Goal: Transaction & Acquisition: Book appointment/travel/reservation

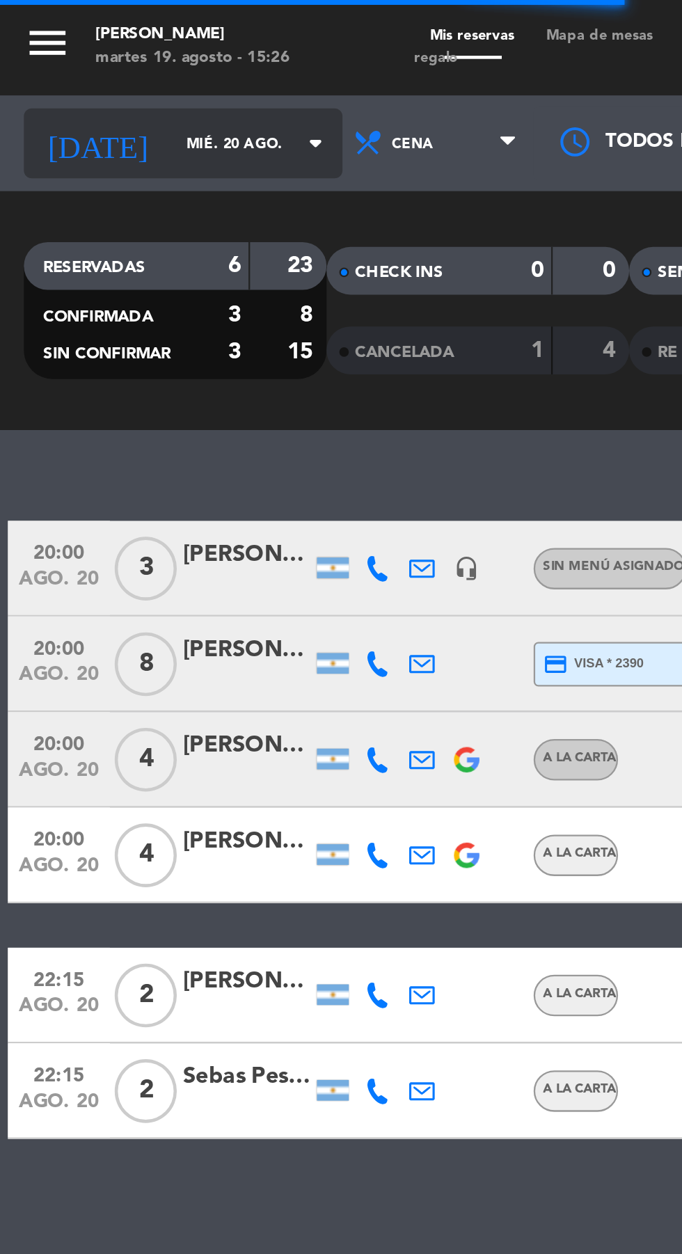
click at [74, 62] on input "mié. 20 ago." at bounding box center [118, 63] width 88 height 22
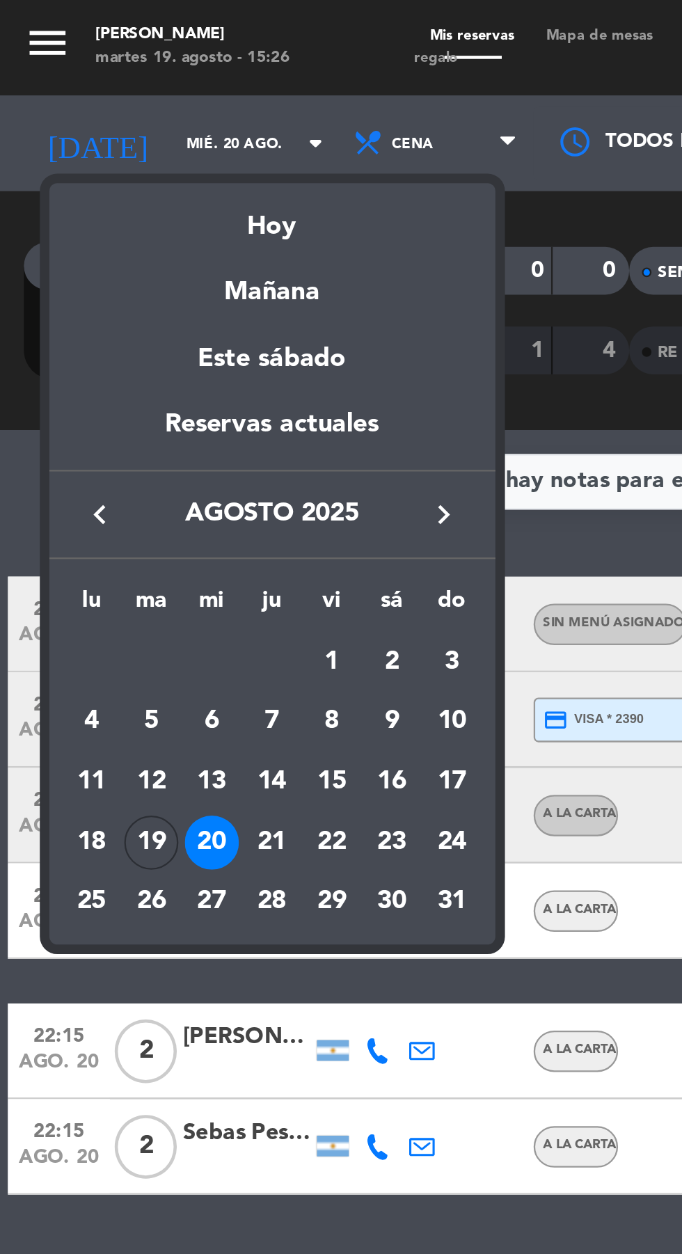
click at [168, 63] on div at bounding box center [341, 627] width 682 height 1254
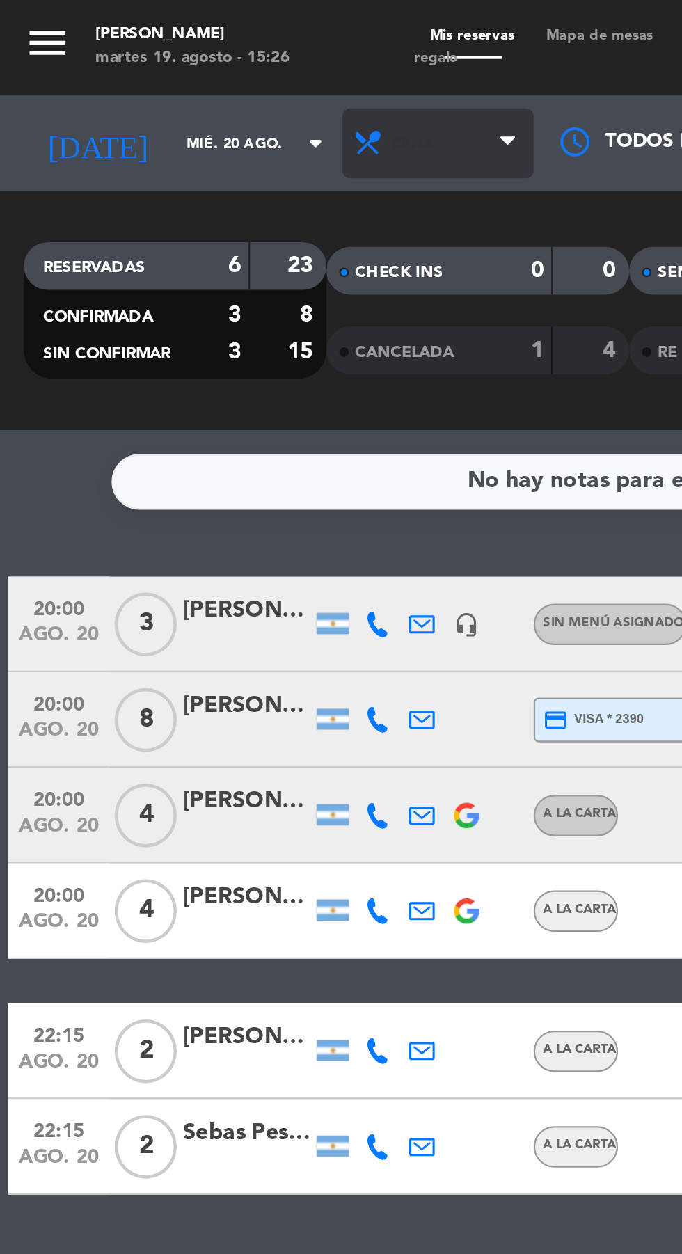
click at [173, 65] on span "Cena" at bounding box center [192, 62] width 84 height 31
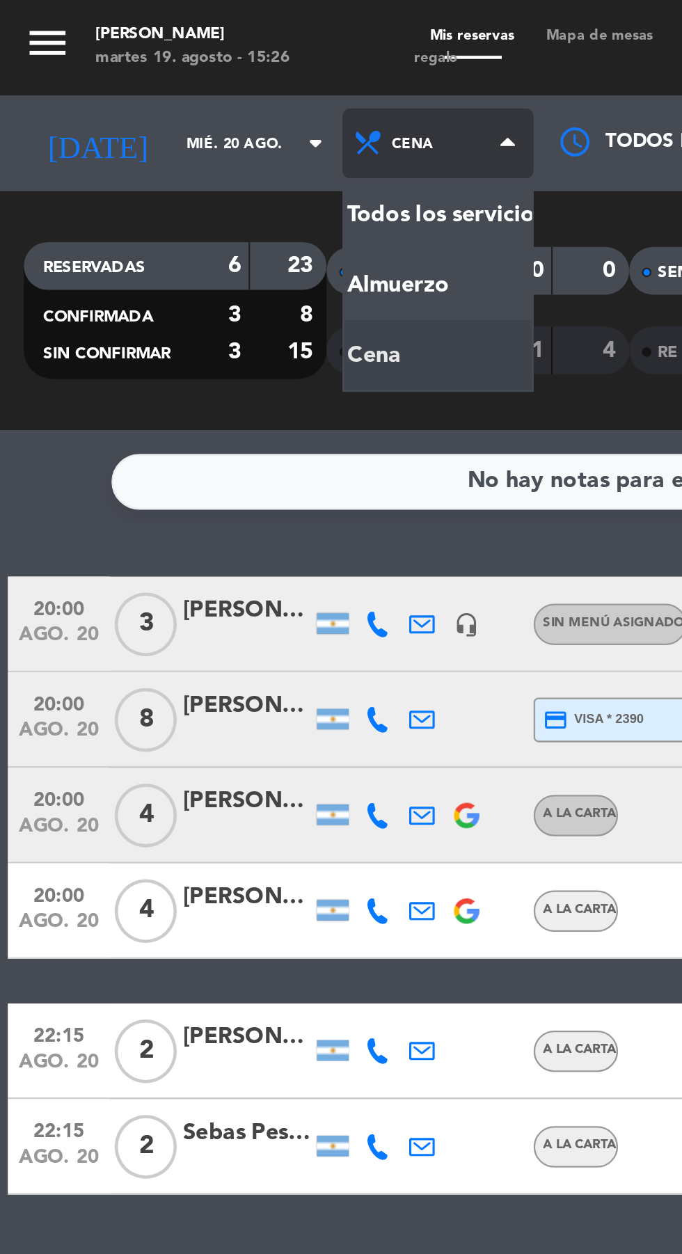
click at [152, 124] on div "menu Chocho Sushi martes 19. agosto - 15:26 Mis reservas Mapa de mesas Disponib…" at bounding box center [341, 94] width 682 height 188
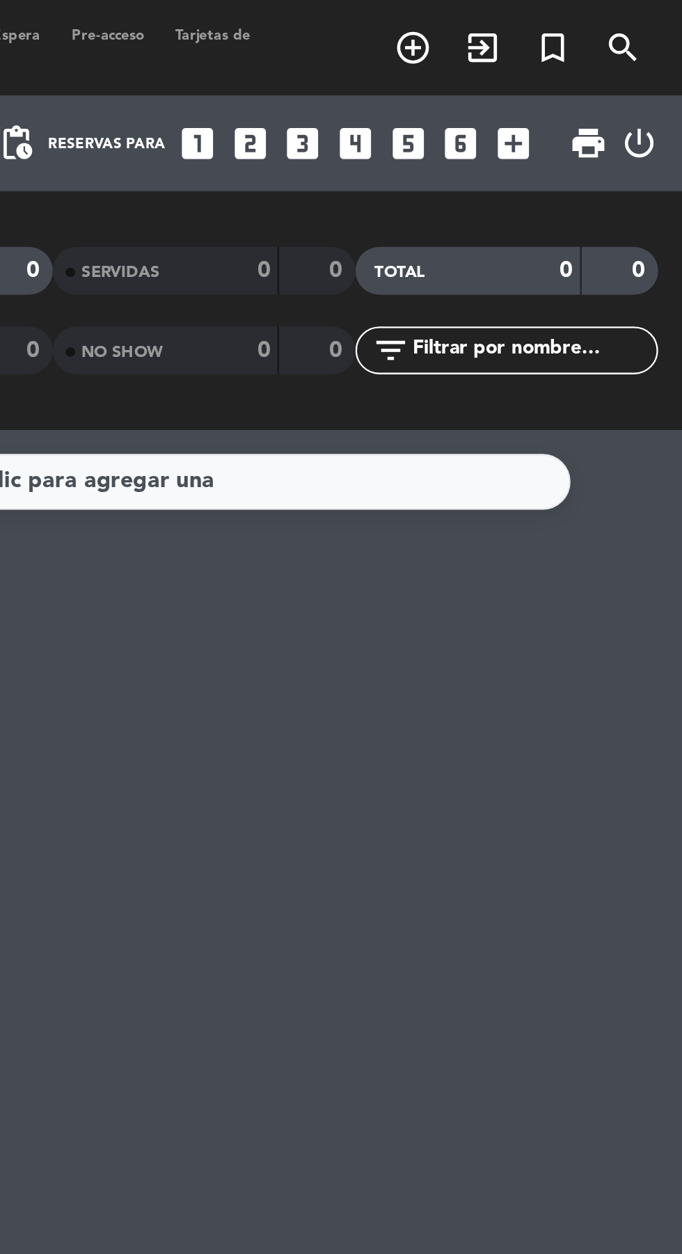
click at [536, 61] on icon "looks_4" at bounding box center [539, 63] width 18 height 18
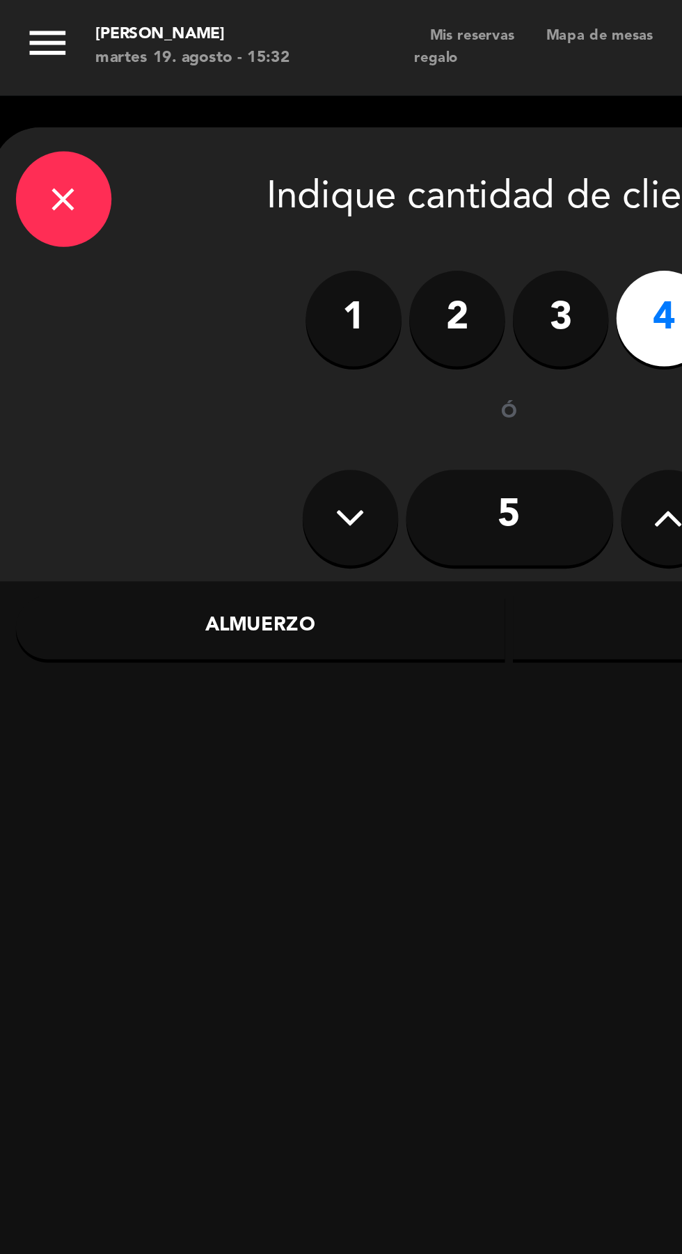
click at [103, 269] on div "Almuerzo" at bounding box center [114, 274] width 214 height 28
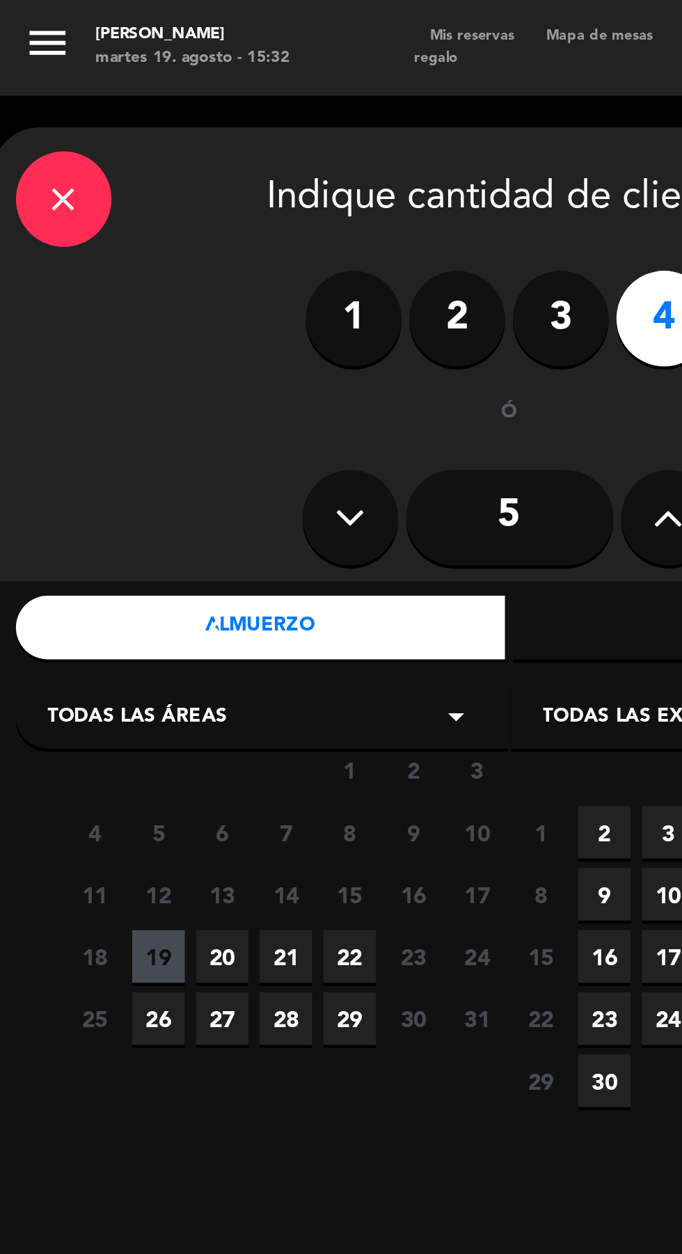
click at [81, 312] on span "Todas las áreas" at bounding box center [60, 314] width 79 height 14
click at [31, 370] on div "Mesas" at bounding box center [114, 369] width 187 height 14
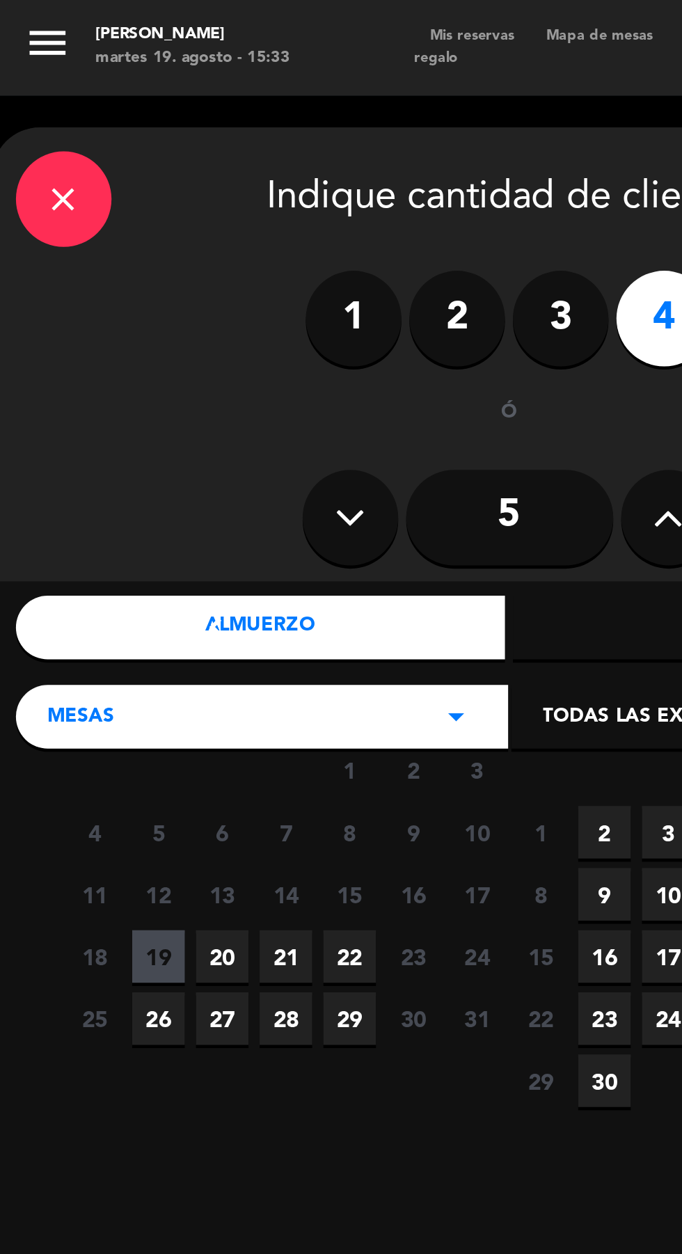
click at [99, 411] on span "20" at bounding box center [97, 417] width 23 height 23
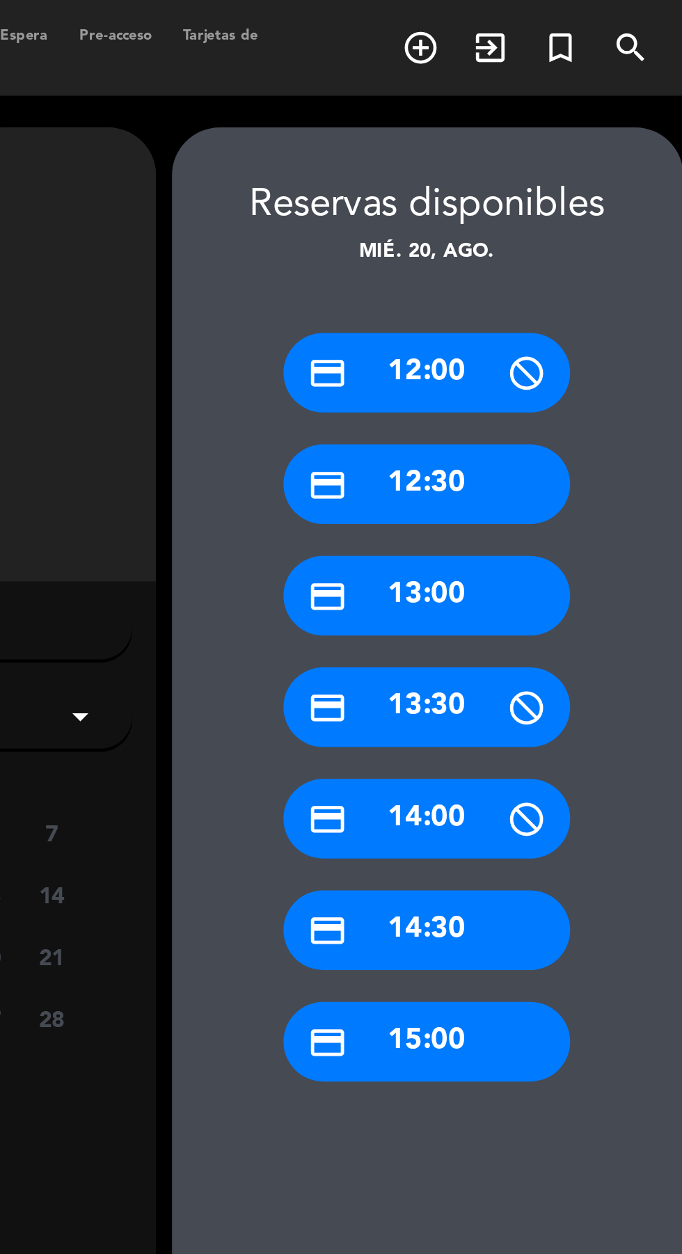
click at [559, 260] on div "credit_card 13:00" at bounding box center [566, 260] width 125 height 35
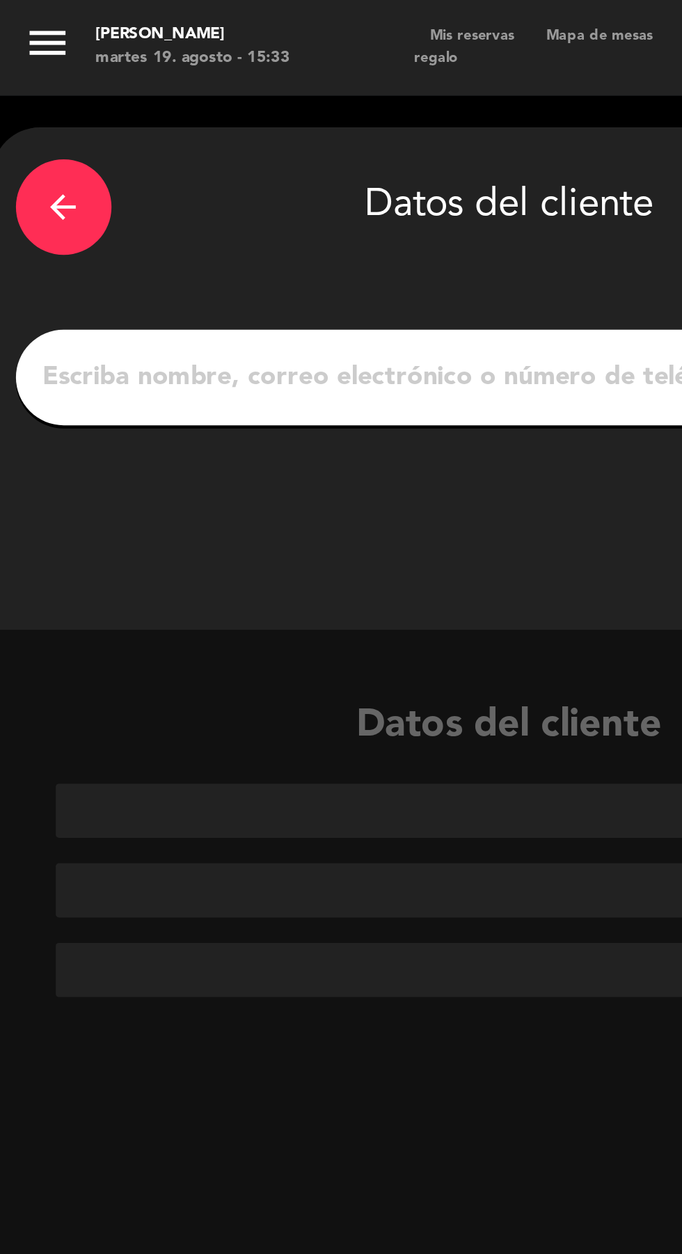
click at [72, 156] on input "1" at bounding box center [222, 164] width 411 height 19
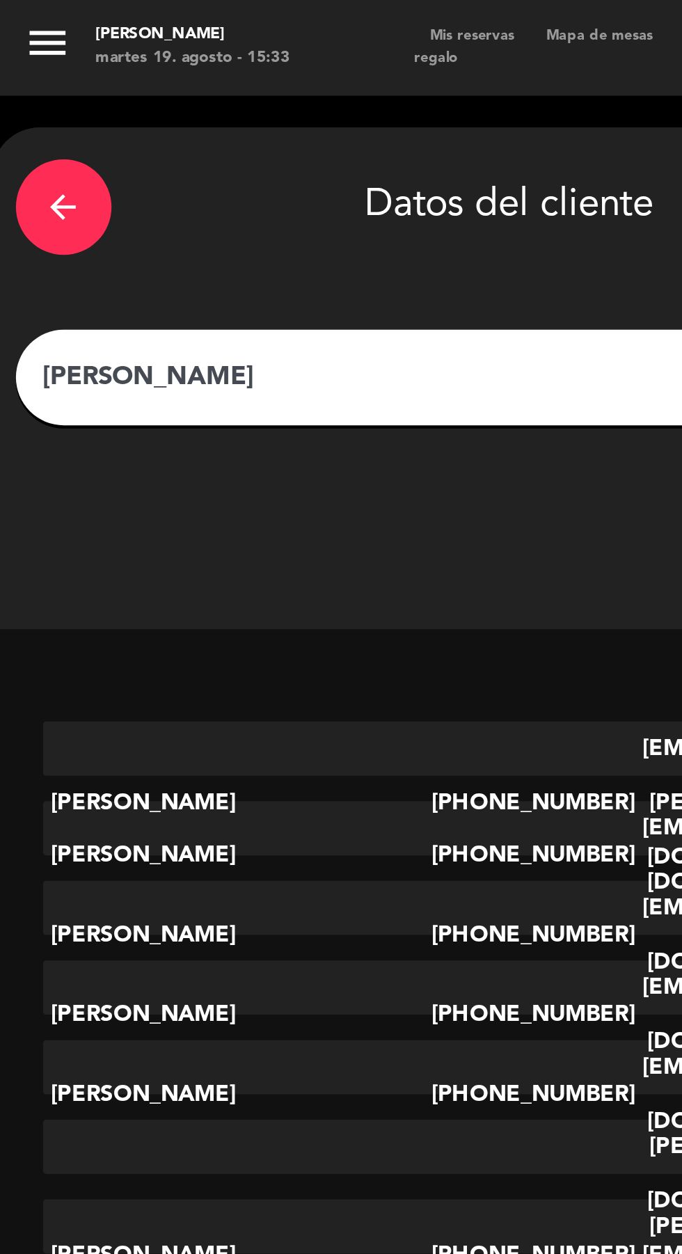
type input "[PERSON_NAME]"
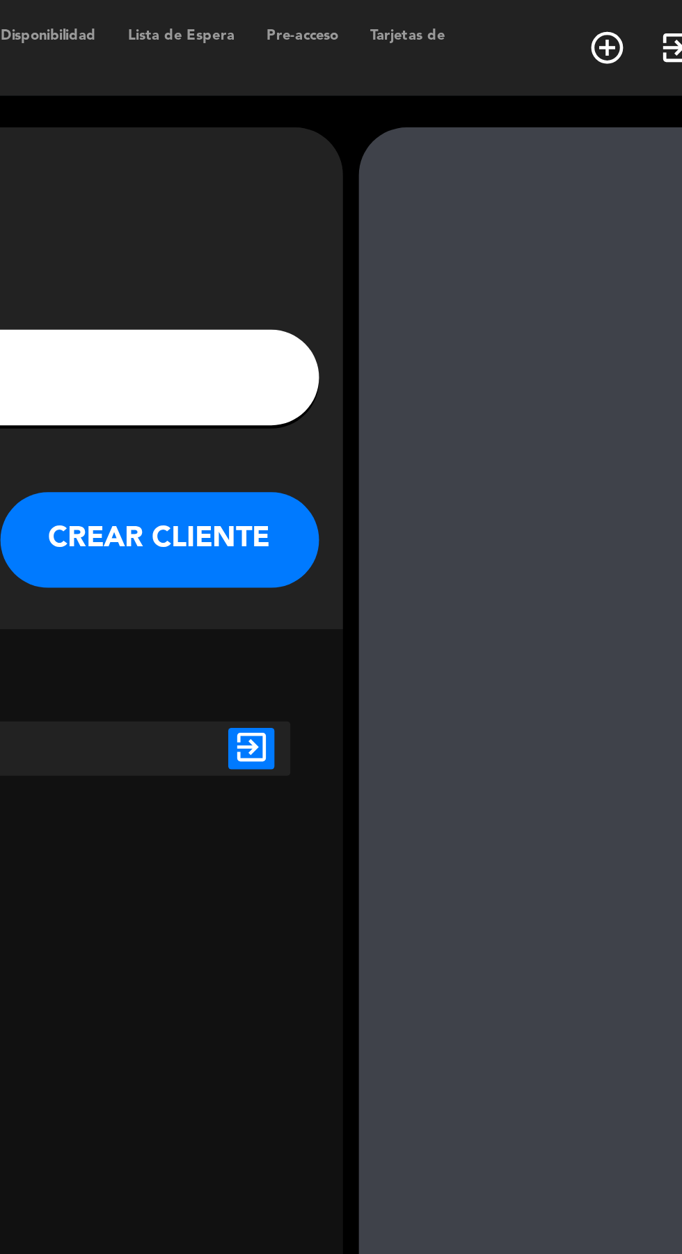
click at [411, 326] on icon "exit_to_app" at bounding box center [409, 327] width 20 height 18
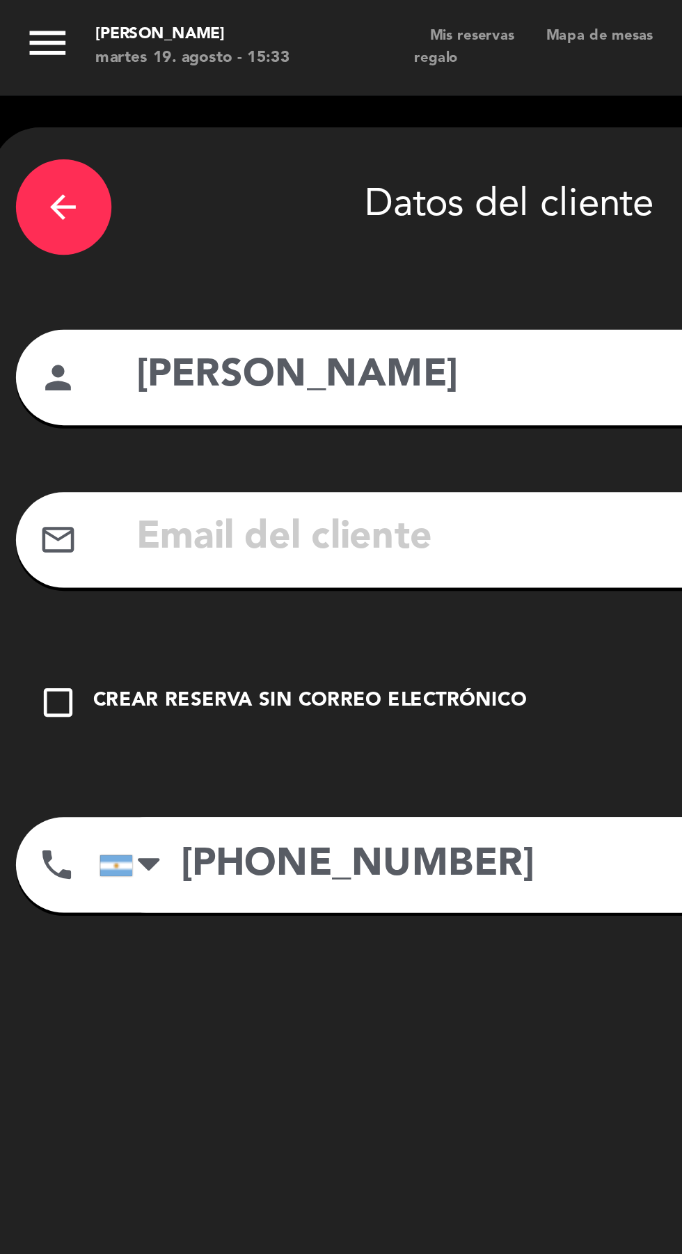
click at [30, 299] on icon "check_box_outline_blank" at bounding box center [25, 307] width 17 height 17
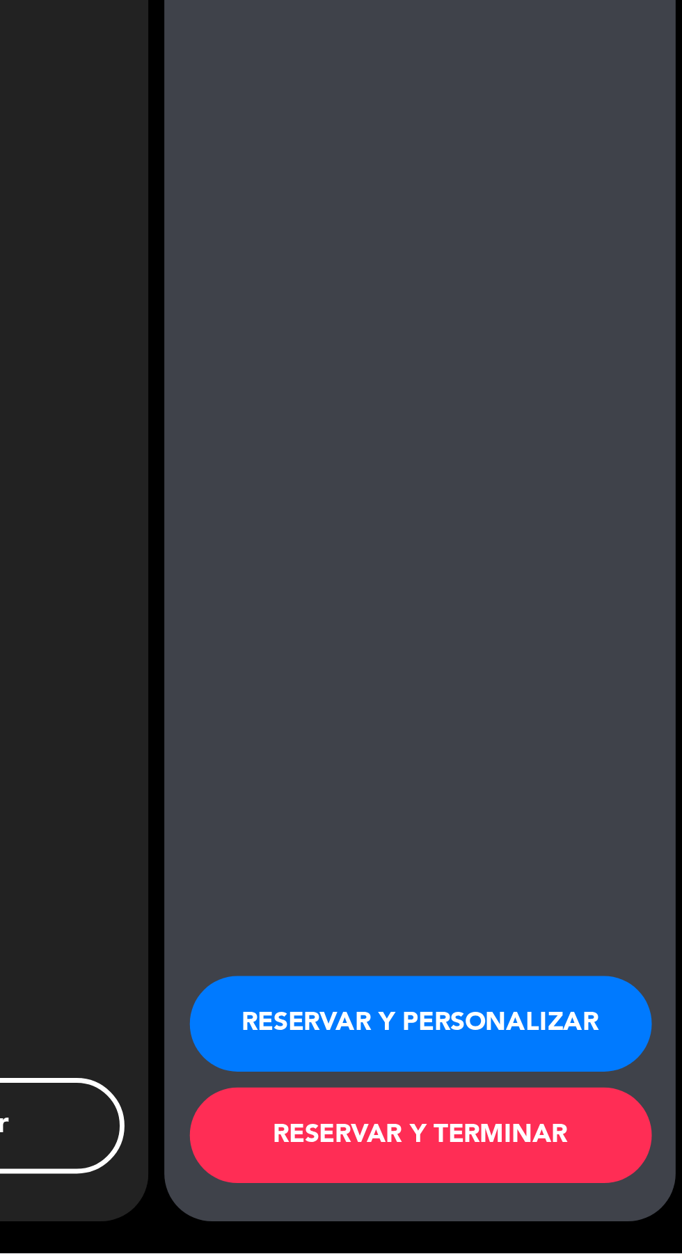
click at [543, 1198] on button "RESERVAR Y TERMINAR" at bounding box center [568, 1203] width 202 height 42
